Goal: Task Accomplishment & Management: Check status

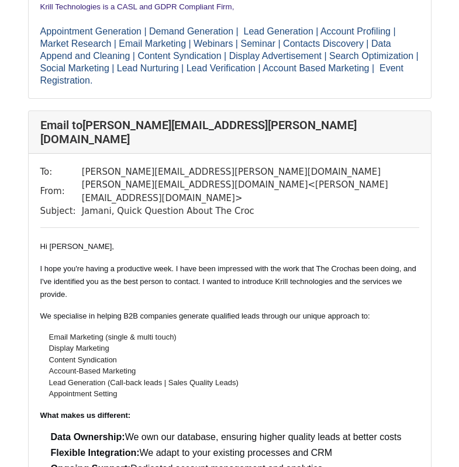
scroll to position [1287, 0]
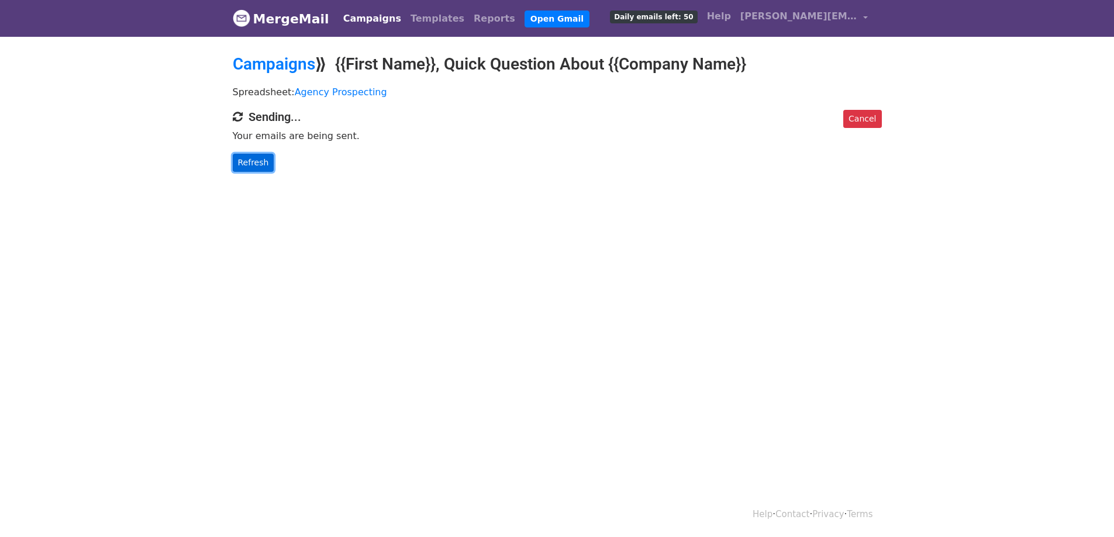
click at [251, 159] on link "Refresh" at bounding box center [254, 163] width 42 height 18
